Goal: Task Accomplishment & Management: Use online tool/utility

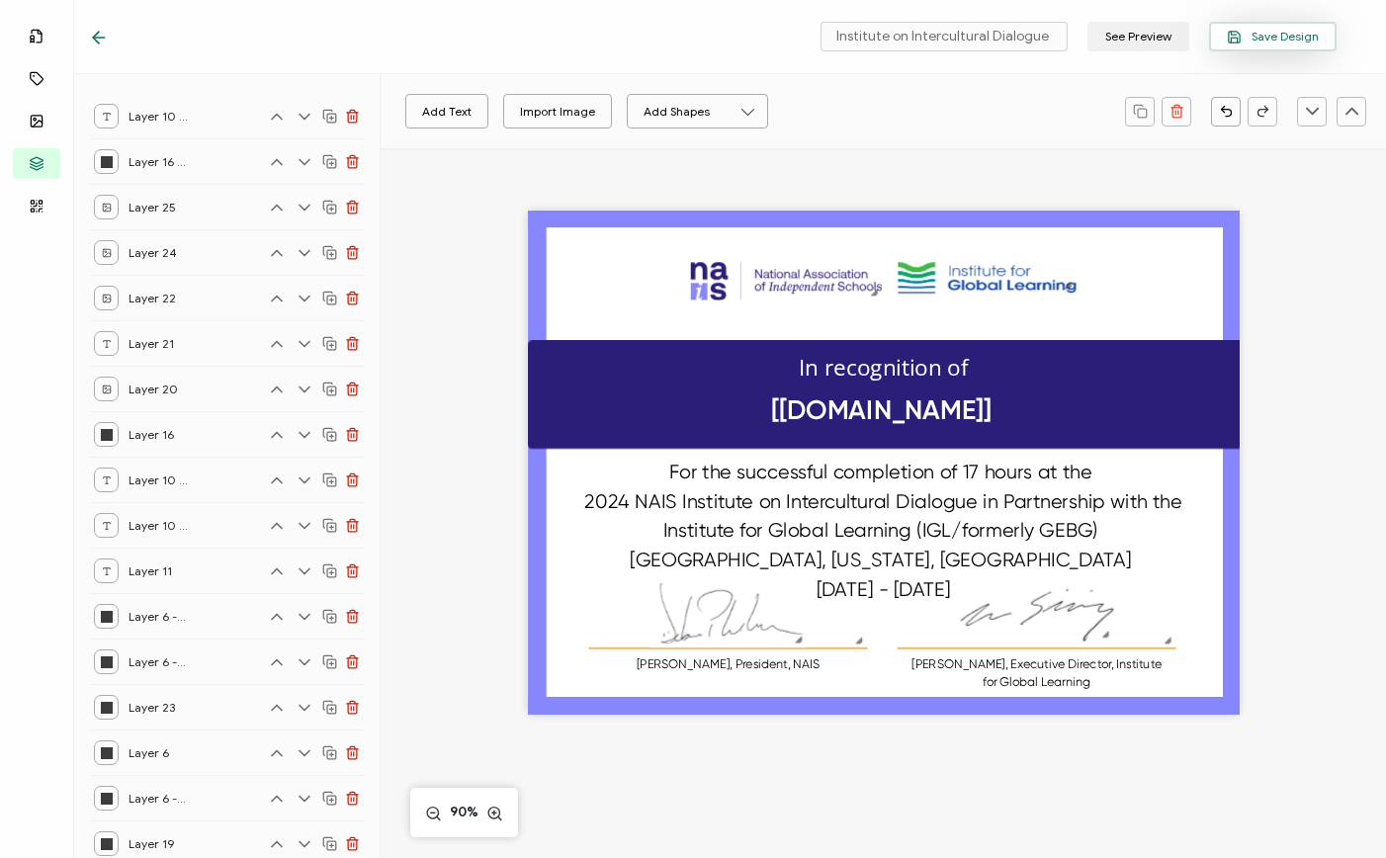
click at [1313, 41] on span "Save Design" at bounding box center [1273, 37] width 92 height 15
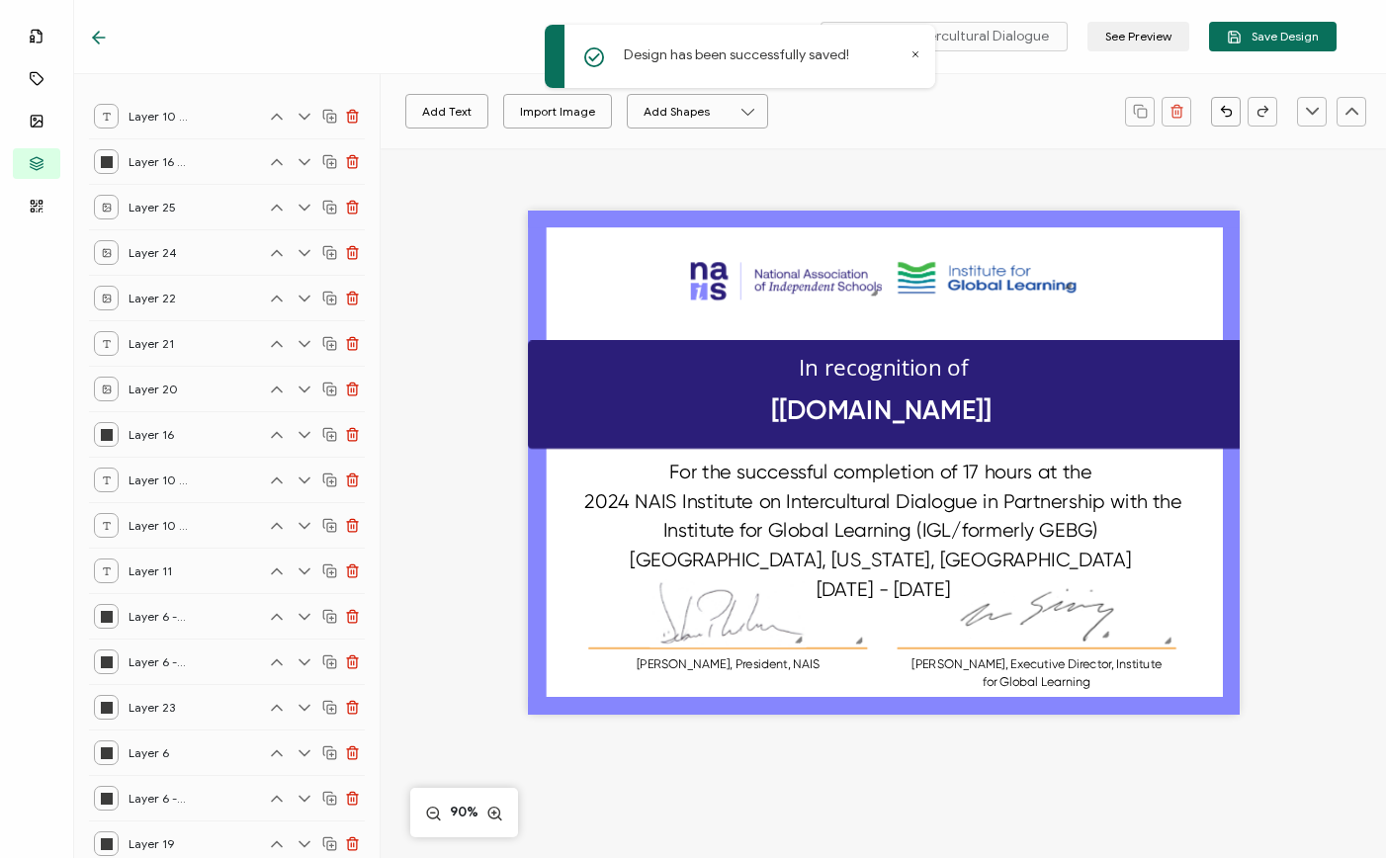
click at [97, 38] on icon at bounding box center [99, 38] width 12 height 0
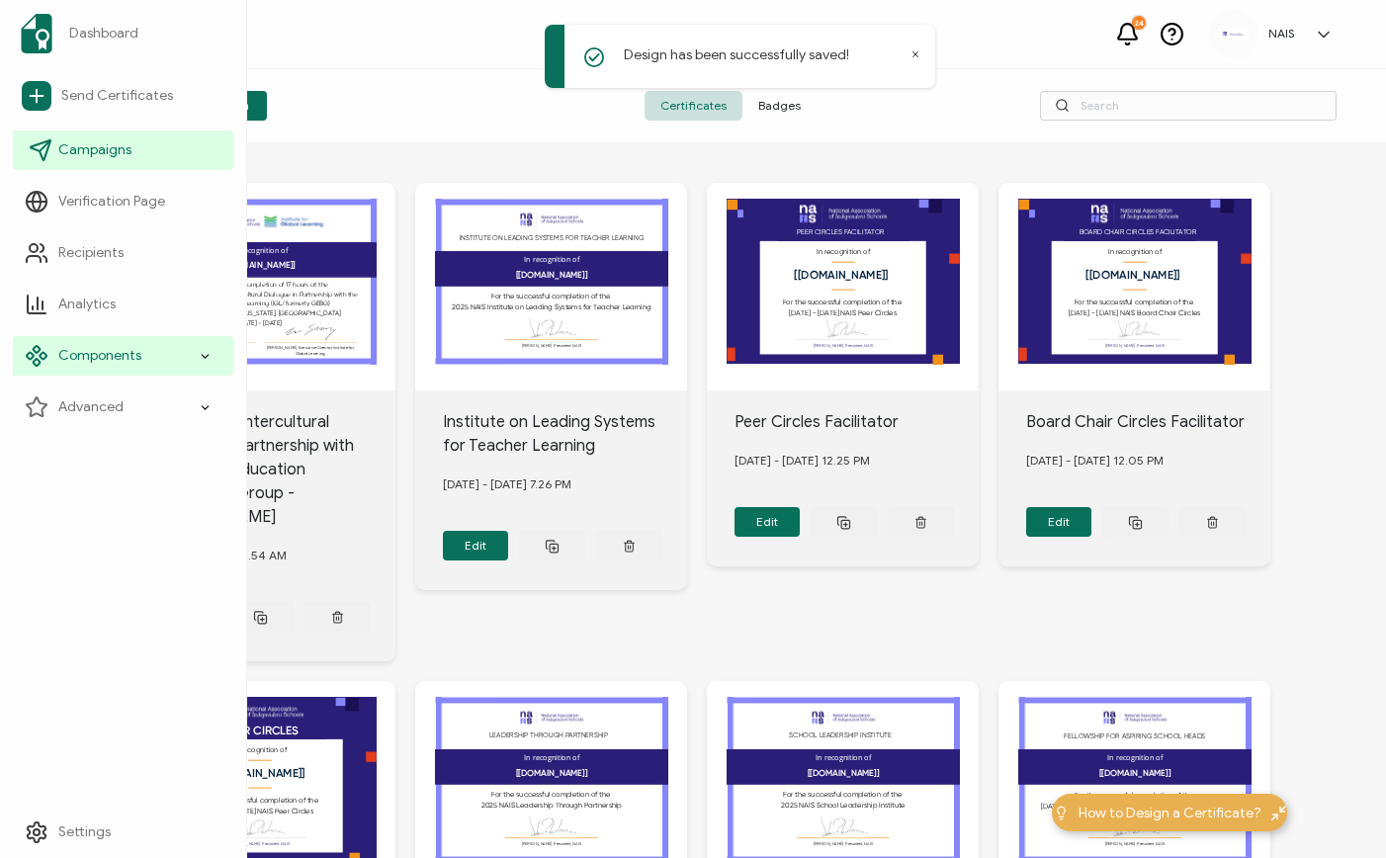
click at [71, 152] on span "Campaigns" at bounding box center [94, 150] width 73 height 20
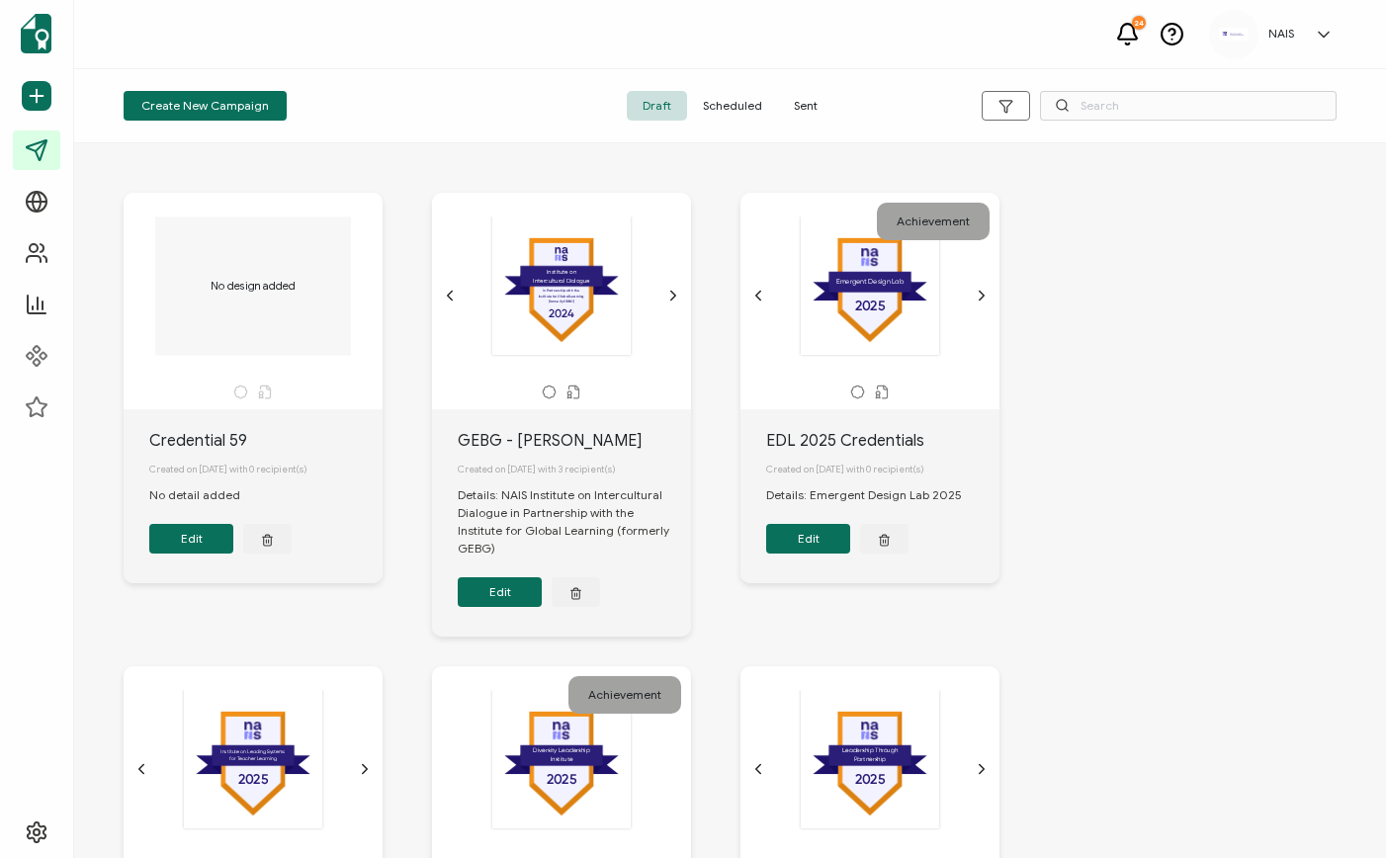
click at [508, 602] on button "Edit" at bounding box center [500, 592] width 84 height 30
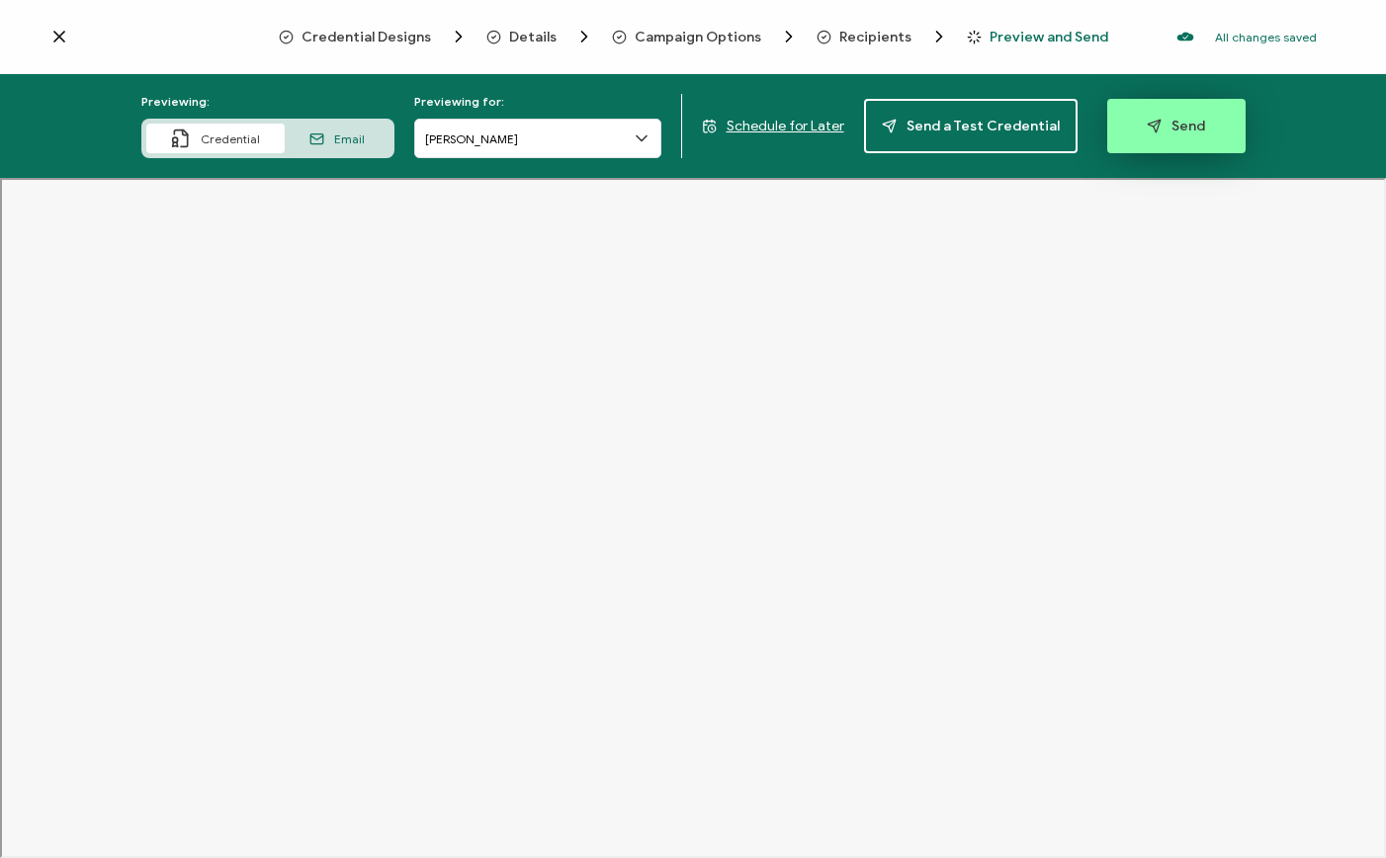
click at [1147, 130] on icon "button" at bounding box center [1154, 126] width 15 height 15
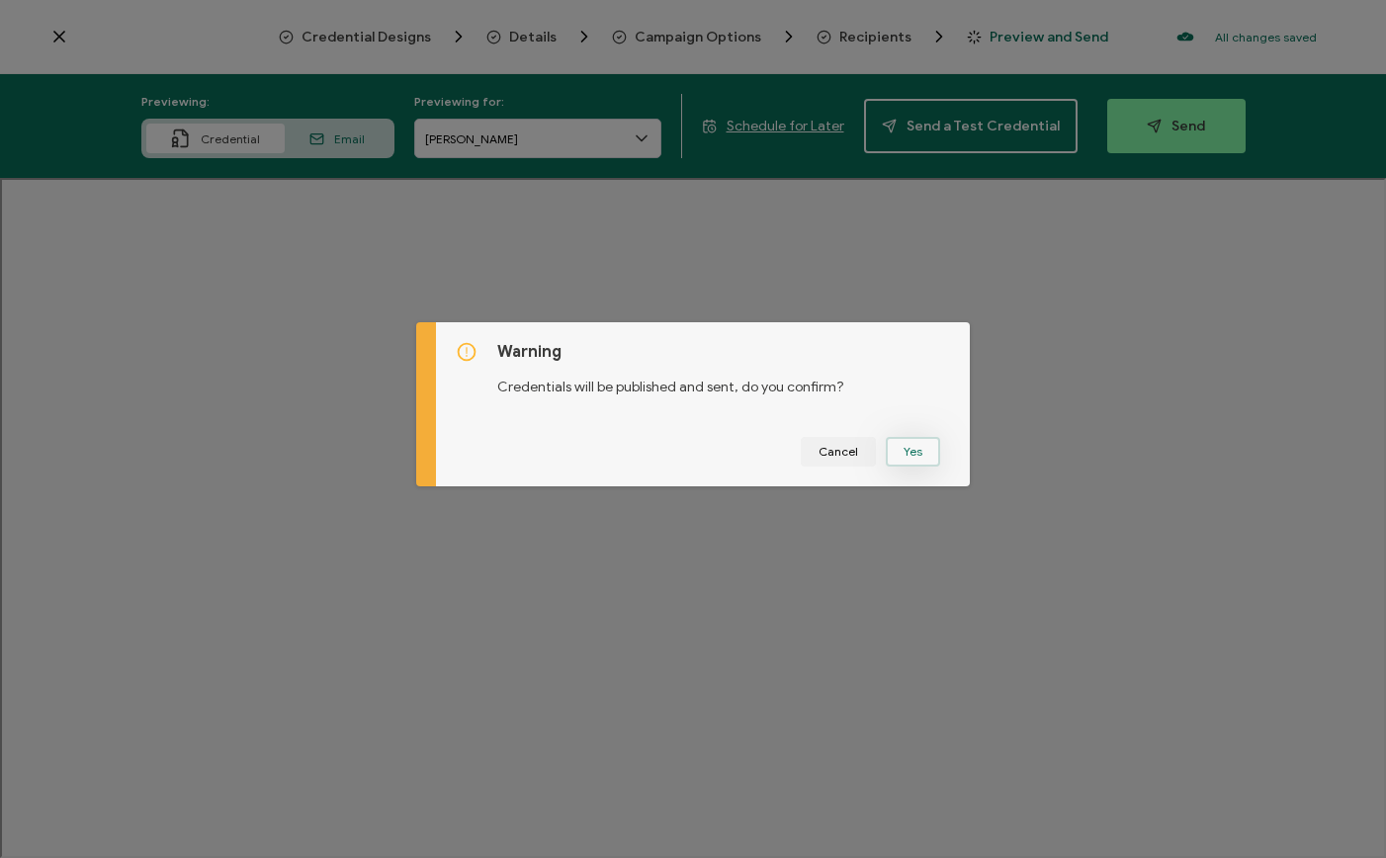
click at [914, 444] on button "Yes" at bounding box center [913, 452] width 54 height 30
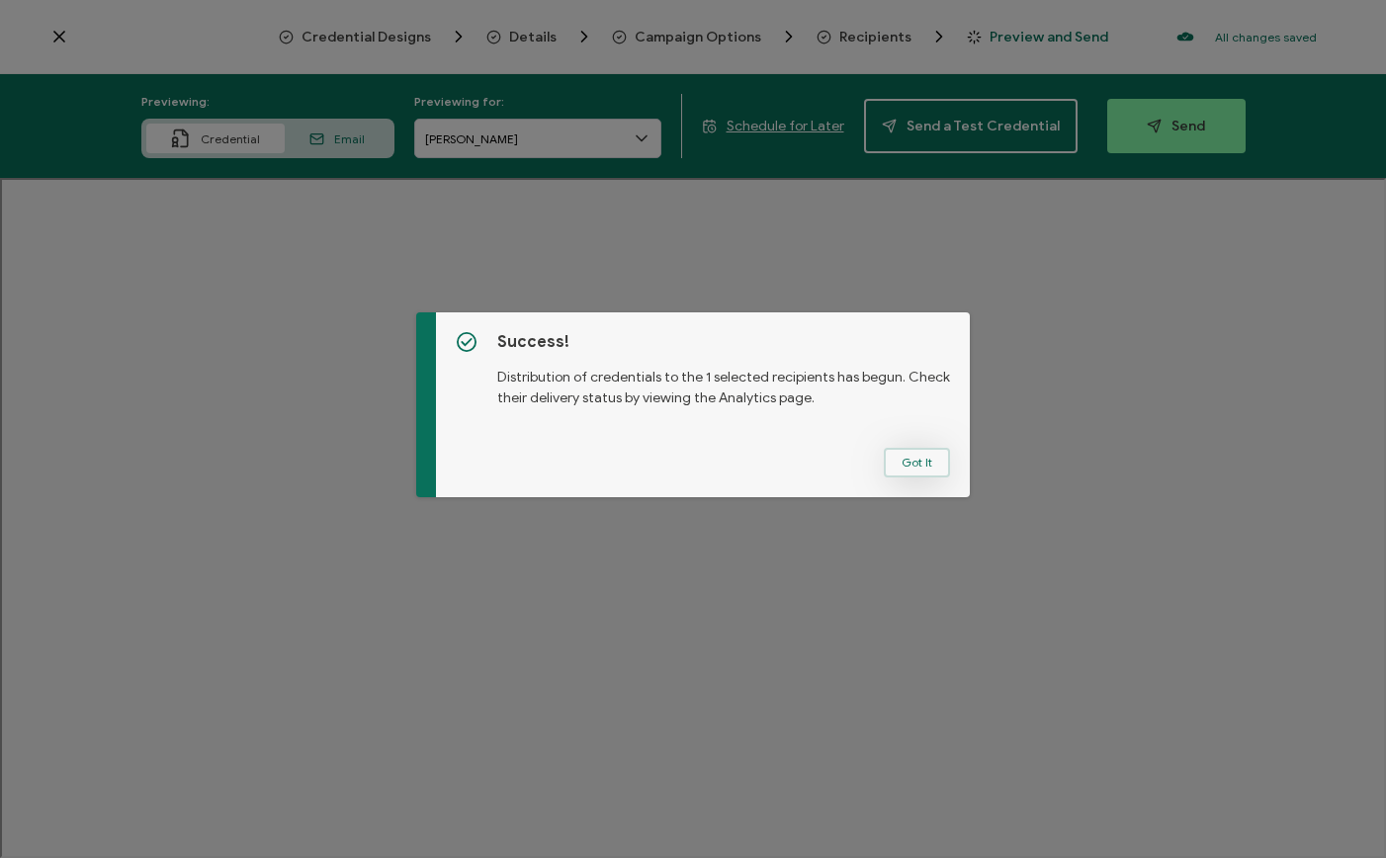
click at [923, 466] on button "Got It" at bounding box center [917, 463] width 66 height 30
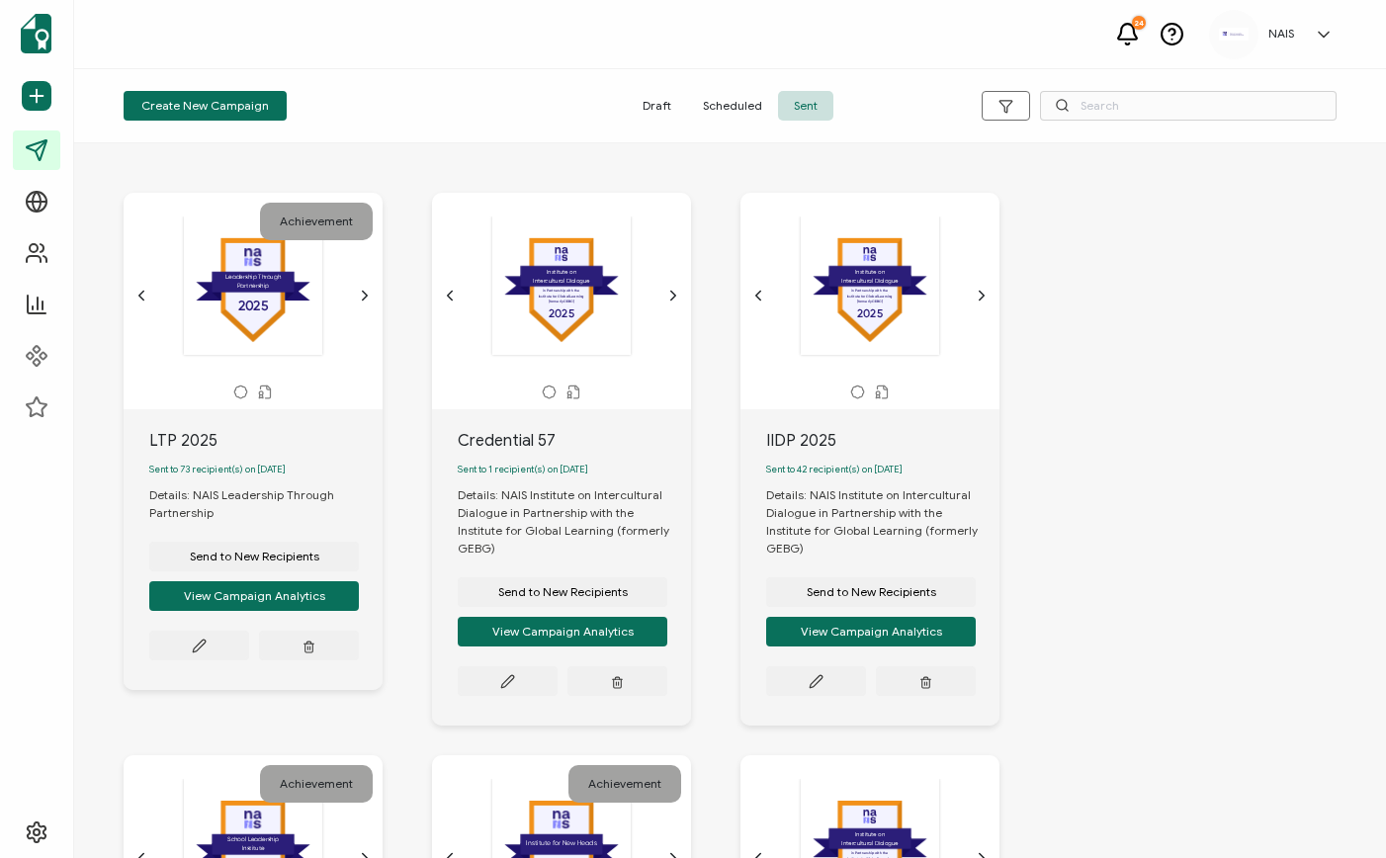
click at [571, 632] on button "View Campaign Analytics" at bounding box center [563, 632] width 210 height 30
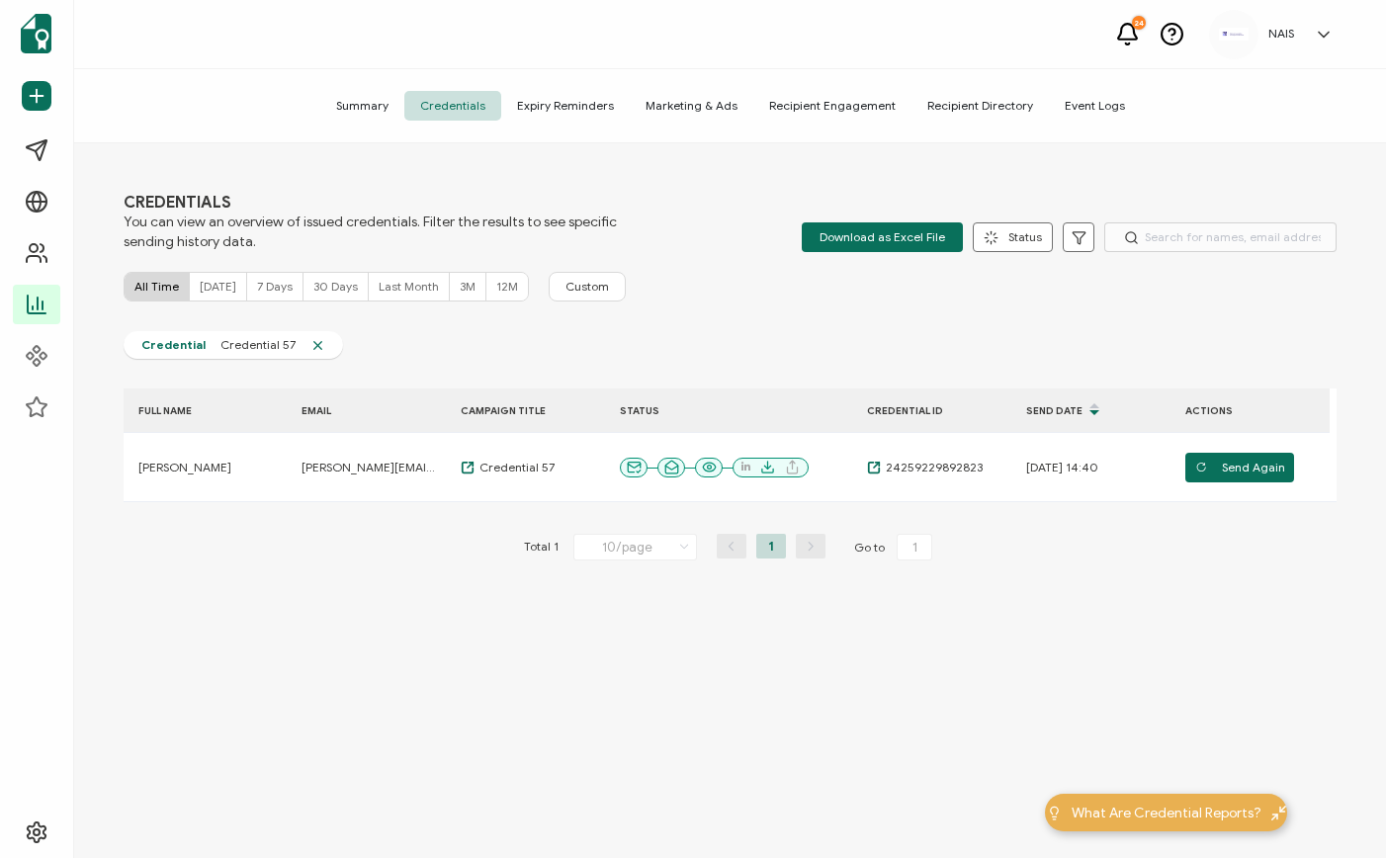
click at [386, 94] on span "Summary" at bounding box center [362, 106] width 84 height 30
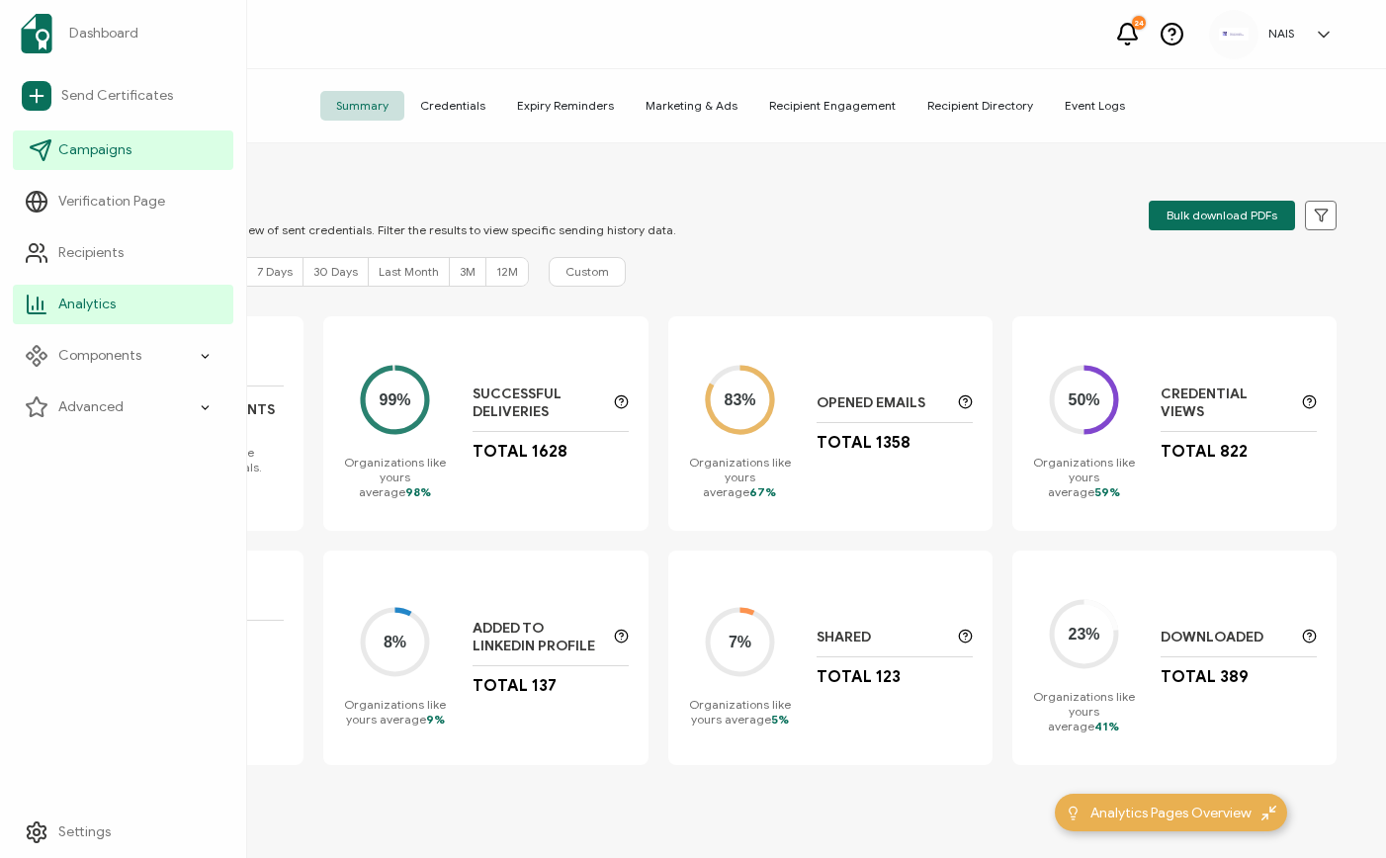
click at [89, 153] on span "Campaigns" at bounding box center [94, 150] width 73 height 20
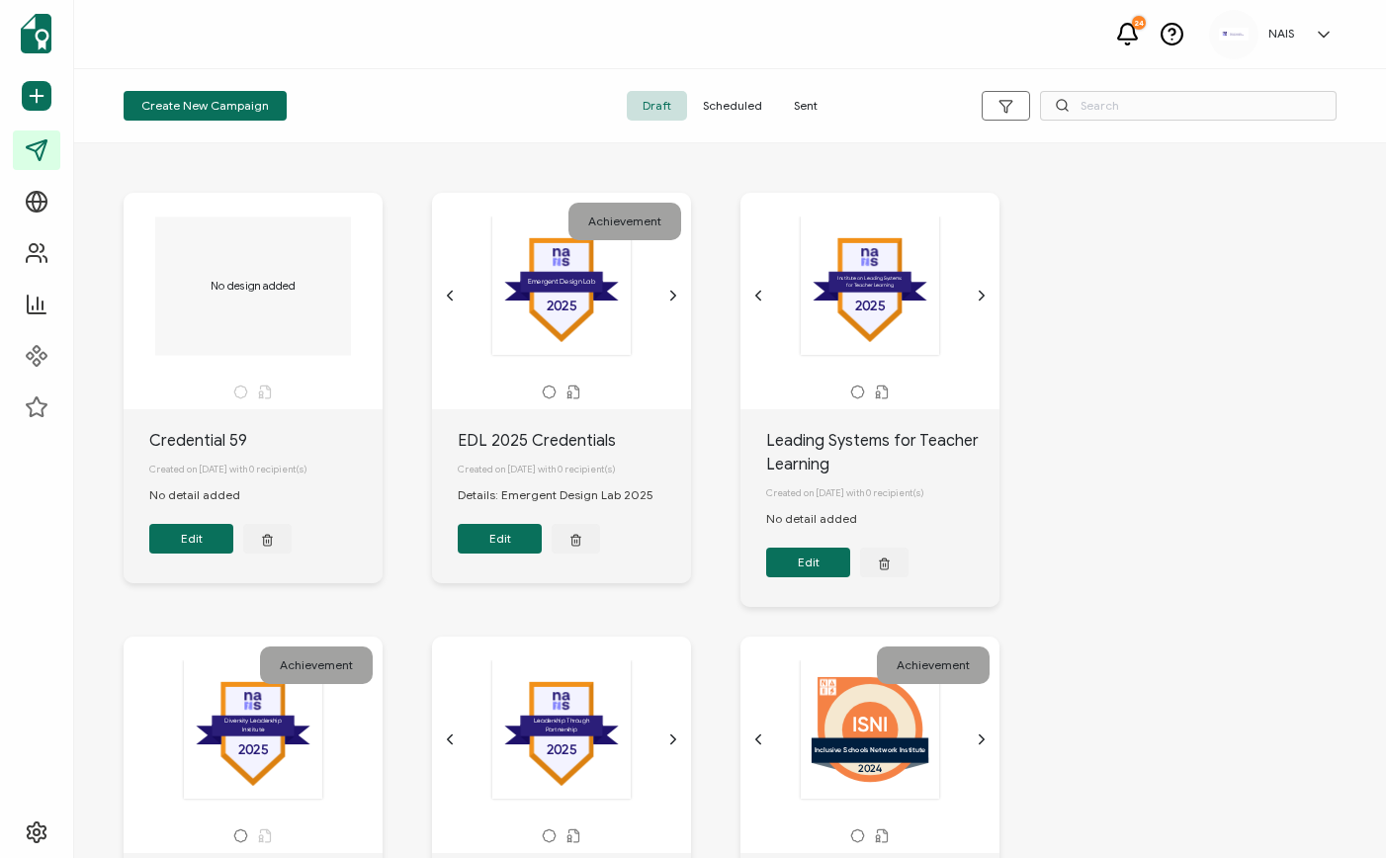
click at [803, 106] on span "Sent" at bounding box center [805, 106] width 55 height 30
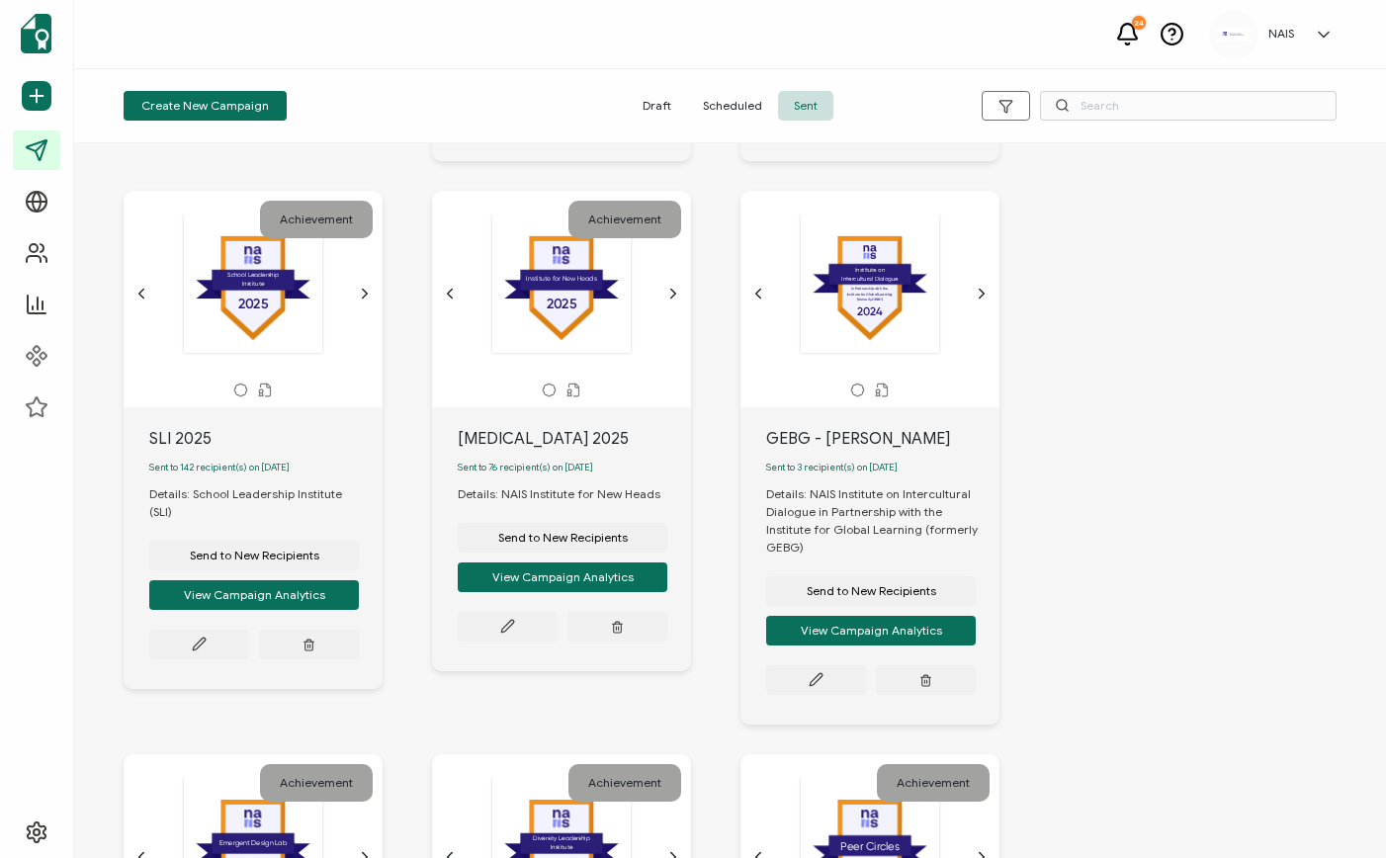
scroll to position [564, 0]
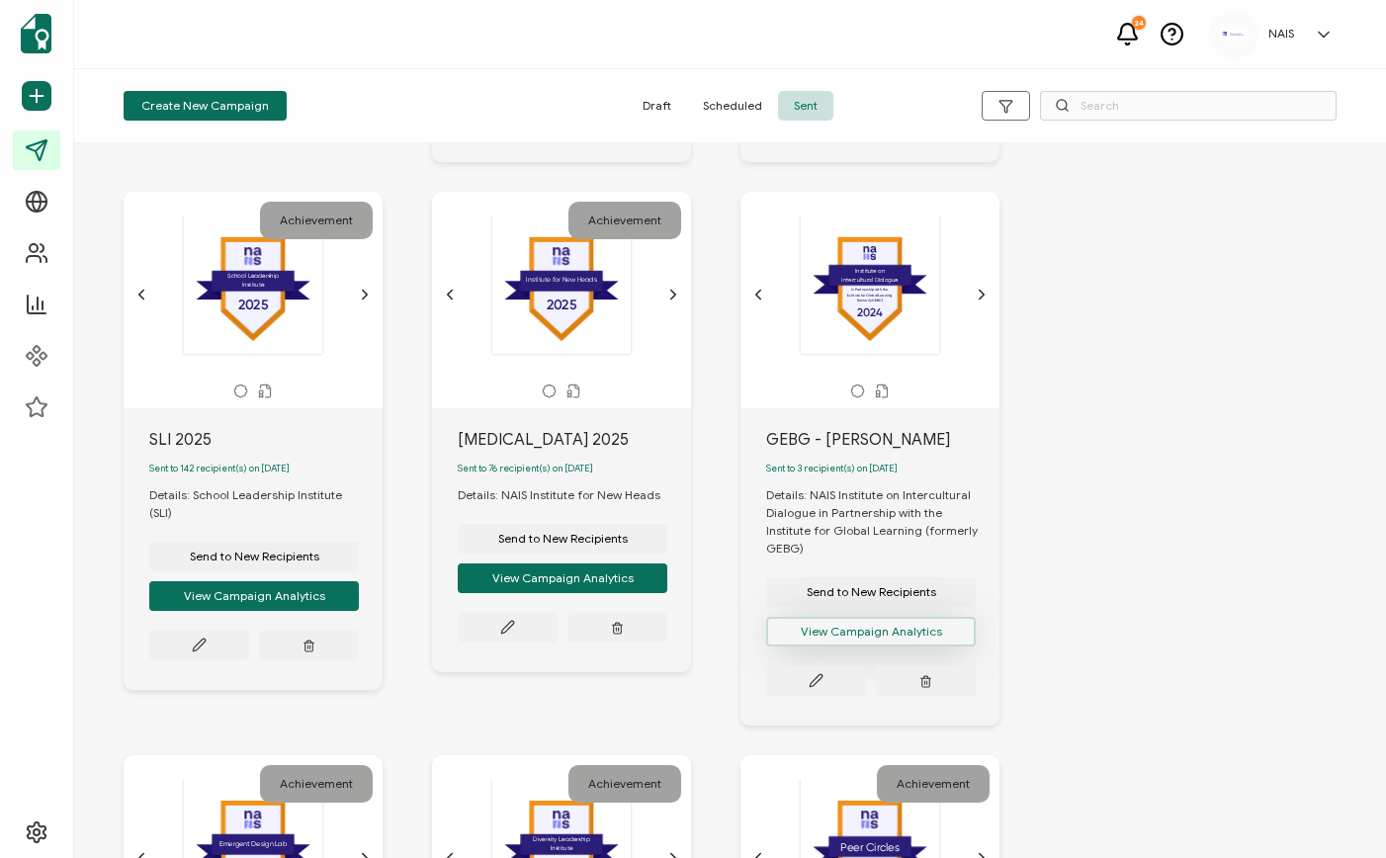
click at [810, 644] on button "View Campaign Analytics" at bounding box center [871, 632] width 210 height 30
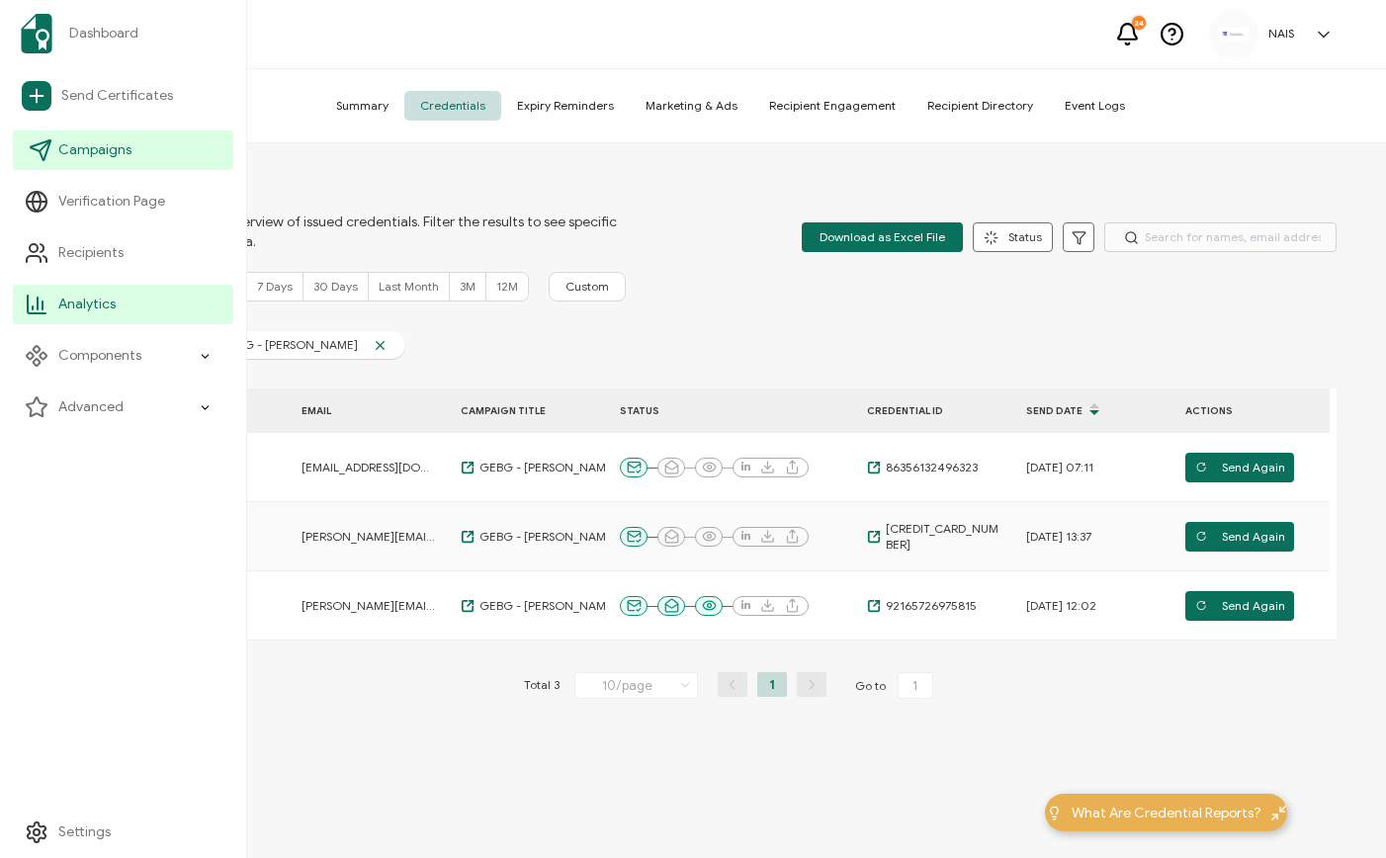
click at [51, 141] on icon at bounding box center [41, 150] width 24 height 24
